Goal: Information Seeking & Learning: Learn about a topic

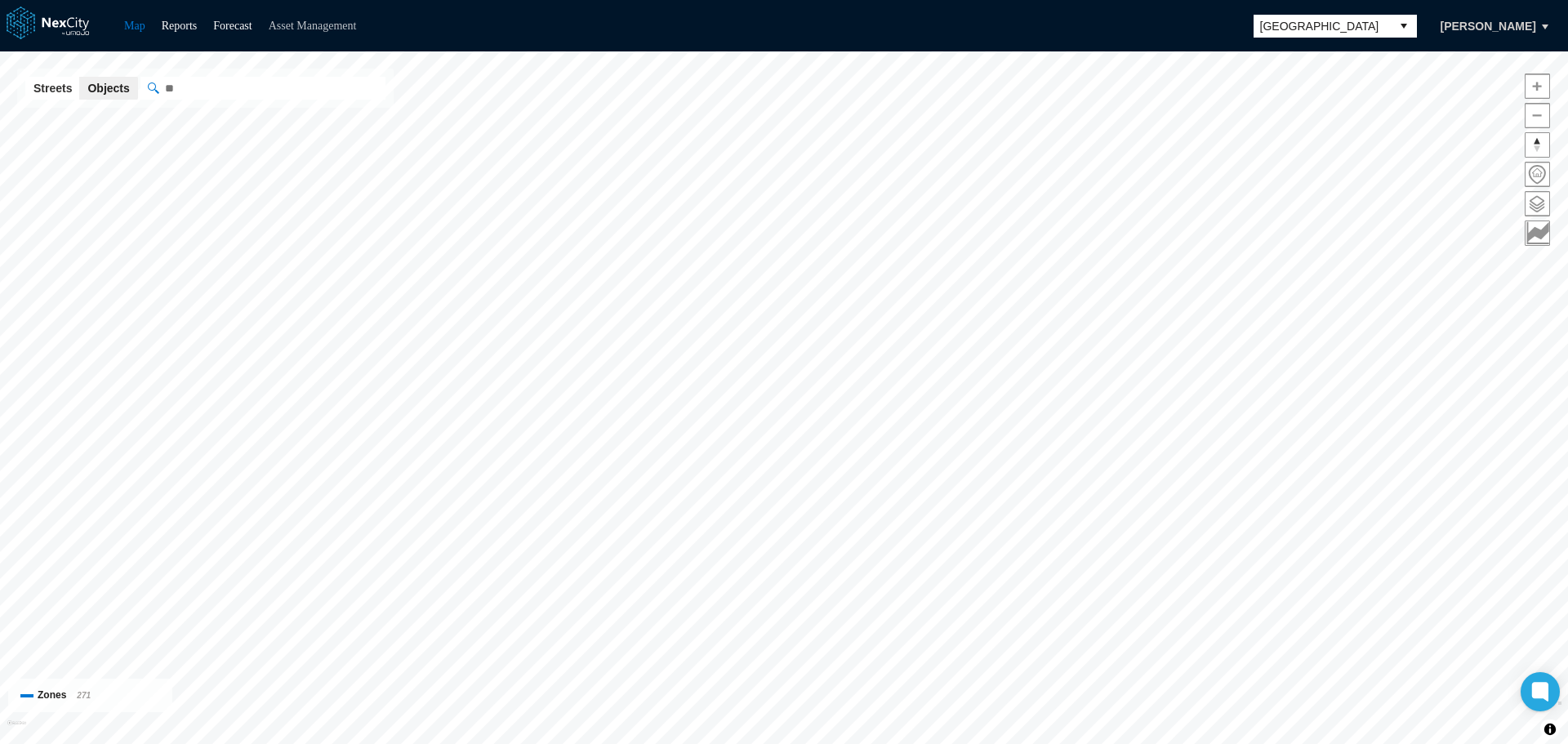
click at [320, 20] on link "Asset Management" at bounding box center [313, 26] width 88 height 12
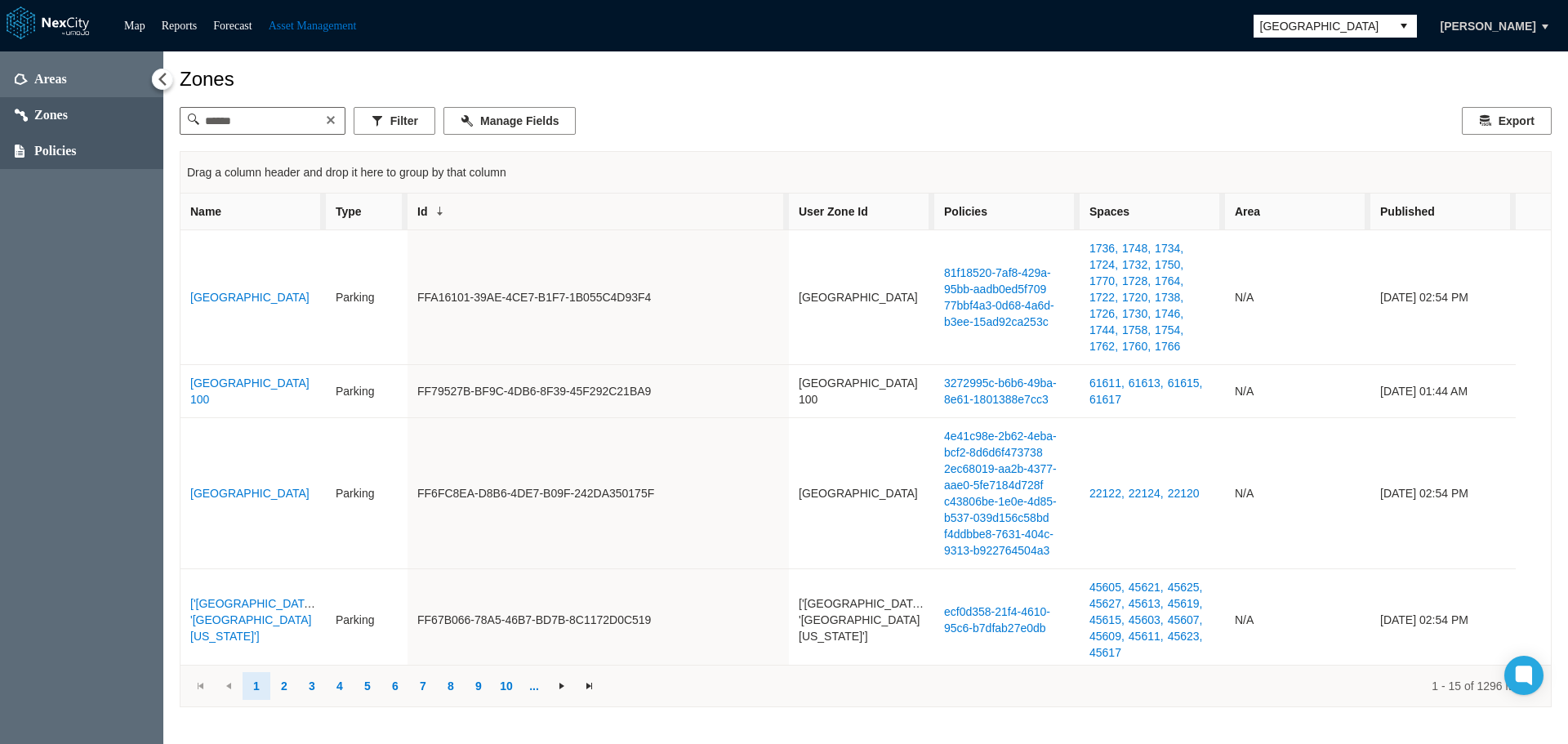
click at [58, 143] on span "Policies" at bounding box center [56, 151] width 43 height 16
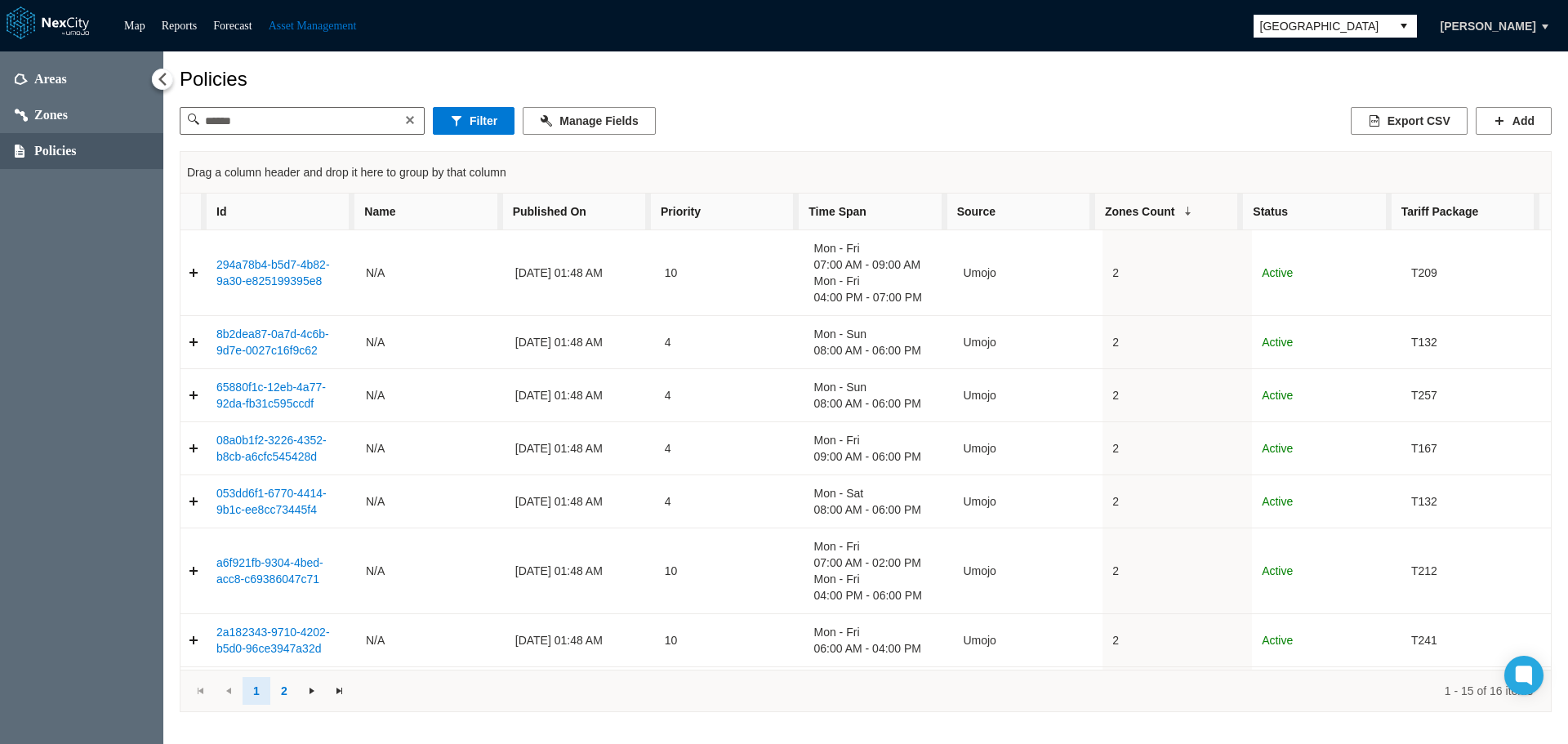
click at [605, 215] on span "Published On" at bounding box center [578, 212] width 148 height 36
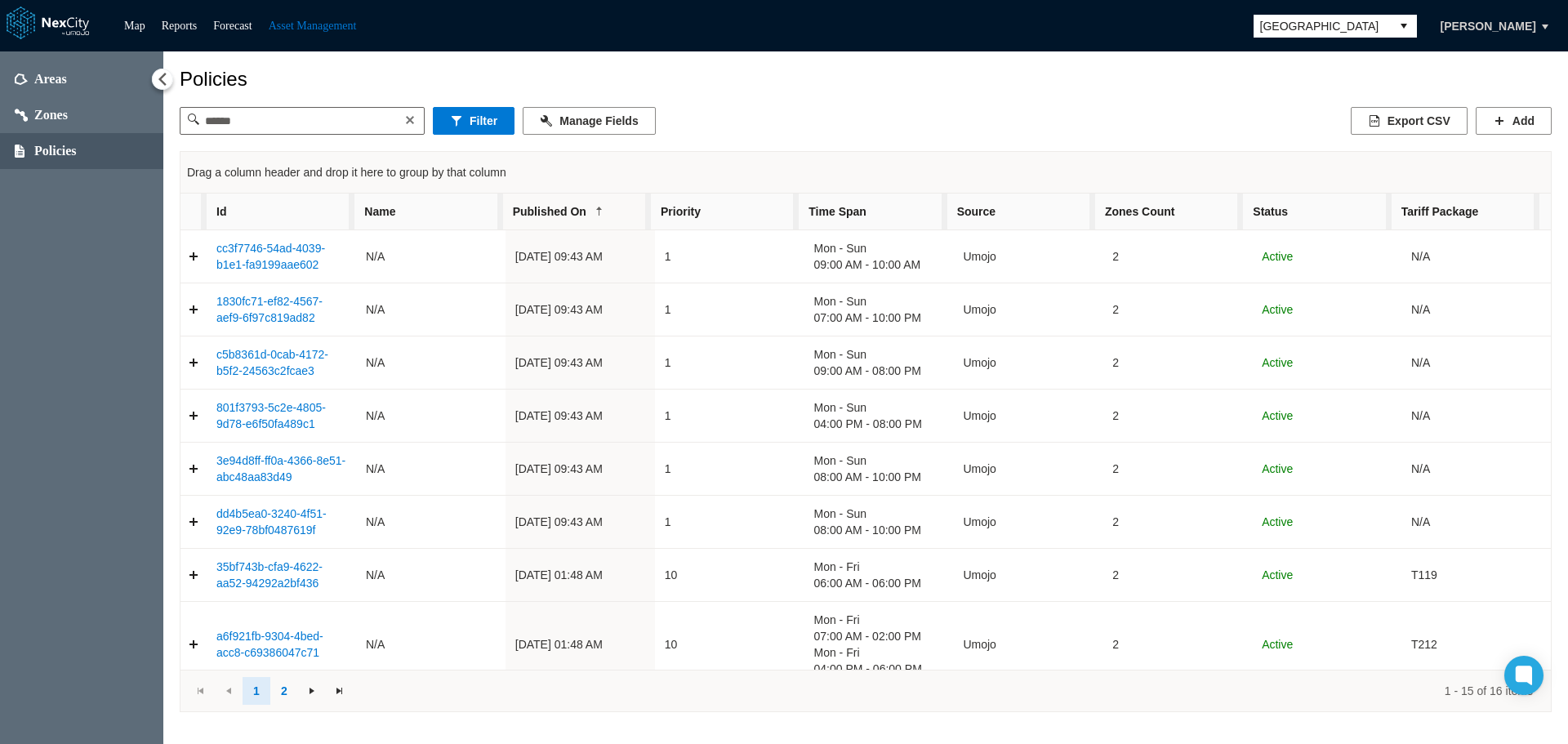
click at [605, 215] on span "Published On" at bounding box center [578, 212] width 148 height 36
